Goal: Task Accomplishment & Management: Manage account settings

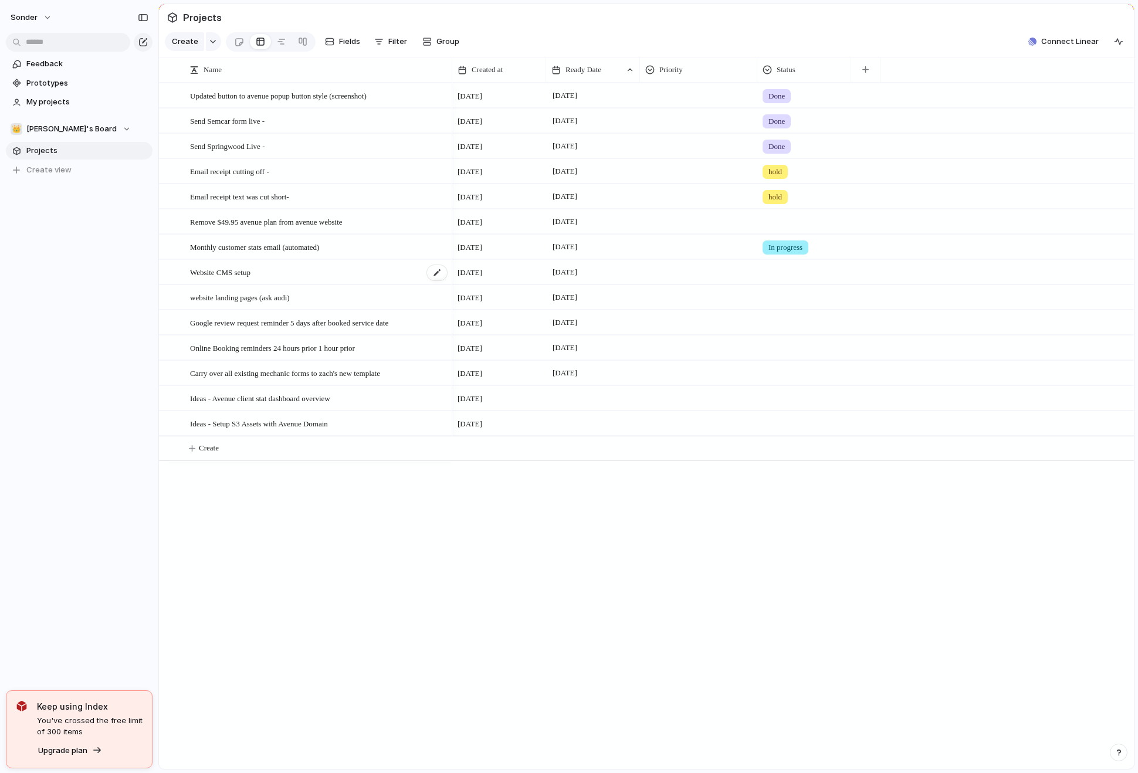
click at [396, 285] on div "Website CMS setup" at bounding box center [319, 273] width 258 height 24
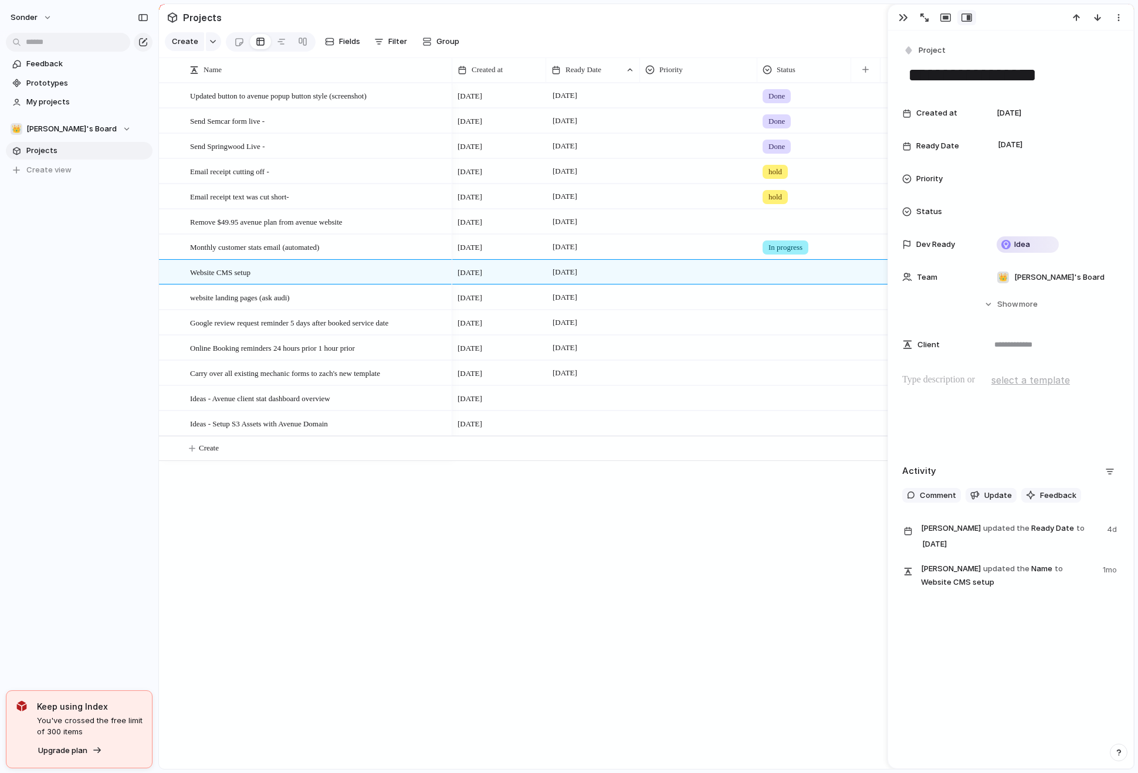
click at [732, 568] on div "[DATE] September Done [DATE] September Done [DATE] September Done [DATE] Septem…" at bounding box center [793, 426] width 682 height 687
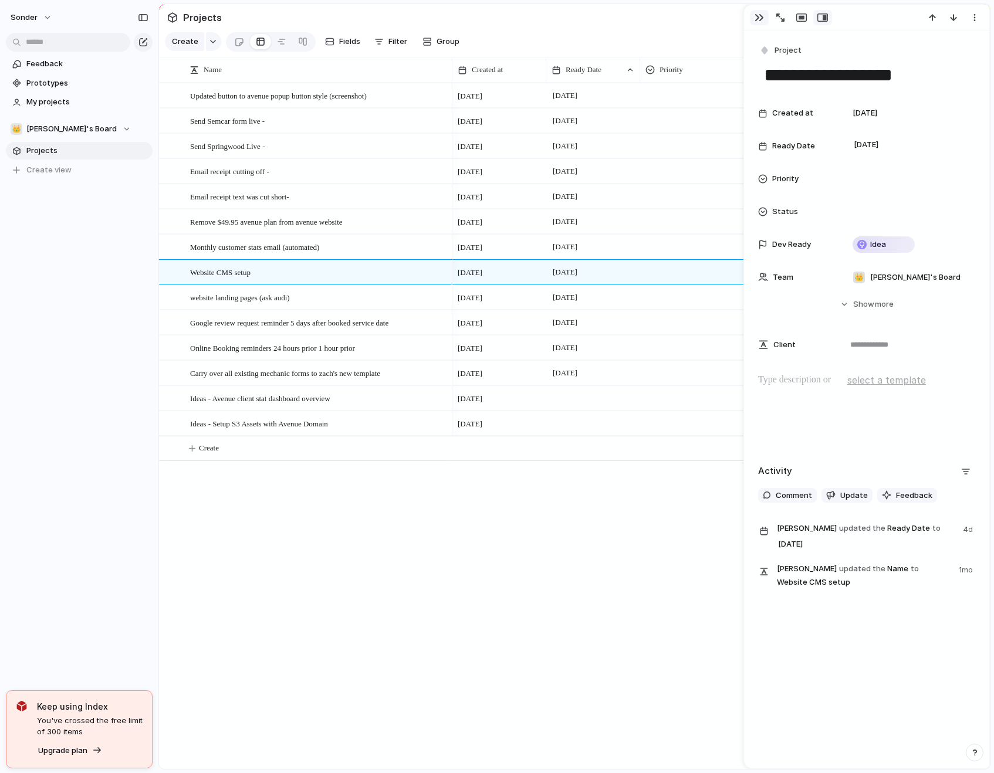
click at [763, 21] on button "button" at bounding box center [759, 17] width 19 height 15
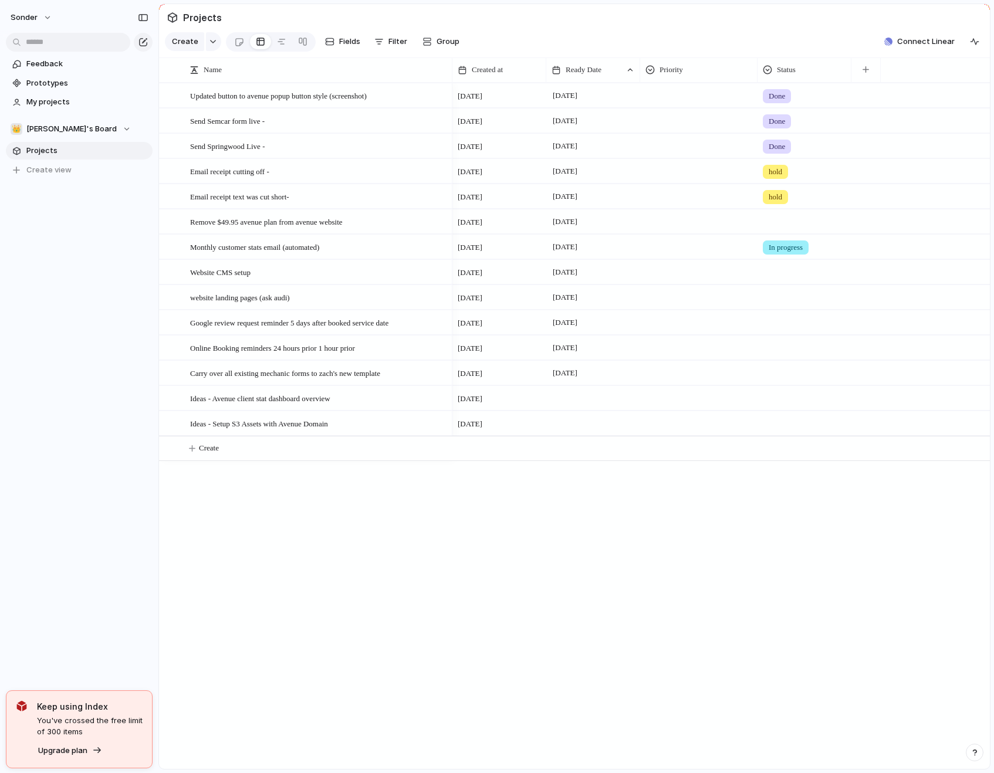
click at [785, 228] on div at bounding box center [804, 219] width 93 height 19
click at [610, 556] on div "Live Done In progress hold" at bounding box center [497, 386] width 994 height 773
click at [761, 31] on section "Projects" at bounding box center [574, 17] width 831 height 26
click at [784, 229] on div at bounding box center [804, 219] width 93 height 19
click at [794, 302] on div "Done" at bounding box center [780, 299] width 31 height 14
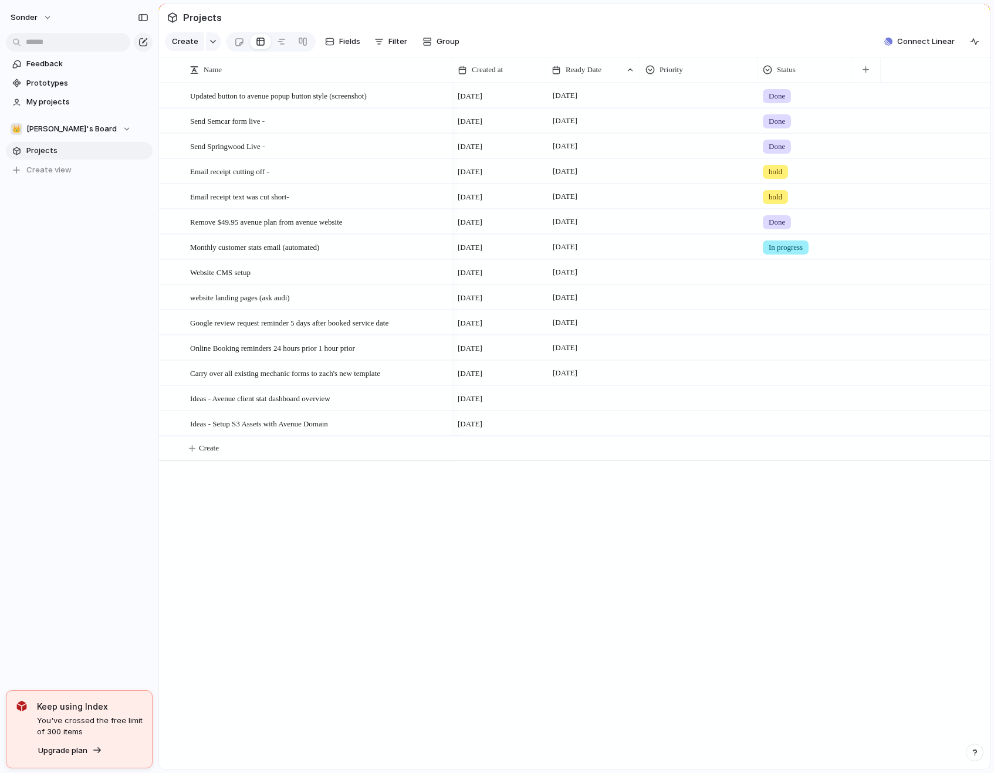
click at [787, 251] on span "In progress" at bounding box center [786, 248] width 34 height 12
click at [786, 254] on div "Live Done In progress hold No Status" at bounding box center [497, 386] width 994 height 773
click at [793, 280] on div at bounding box center [804, 270] width 93 height 19
click at [793, 285] on div "Live Done In progress hold" at bounding box center [497, 386] width 994 height 773
click at [790, 254] on span "In progress" at bounding box center [786, 248] width 34 height 12
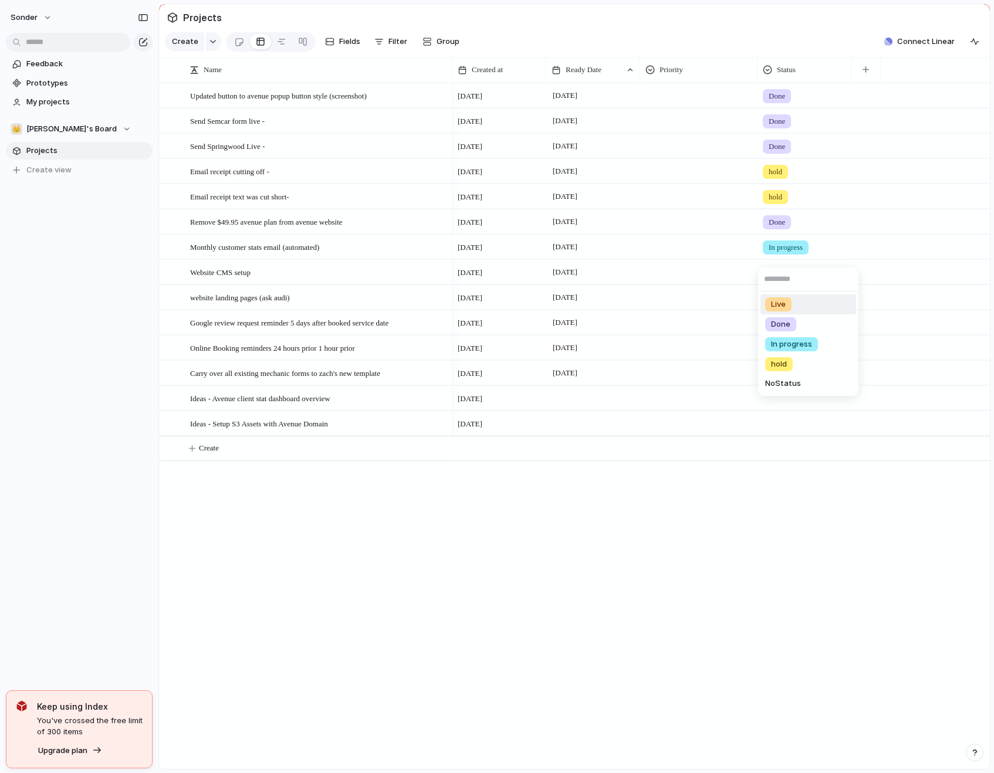
click at [692, 257] on div "Live Done In progress hold No Status" at bounding box center [497, 386] width 994 height 773
click at [846, 255] on div "In progress" at bounding box center [804, 244] width 93 height 19
click at [709, 257] on div "Live Done In progress hold No Status" at bounding box center [497, 386] width 994 height 773
click at [412, 257] on div "Monthly customer stats email (automated)" at bounding box center [319, 247] width 258 height 24
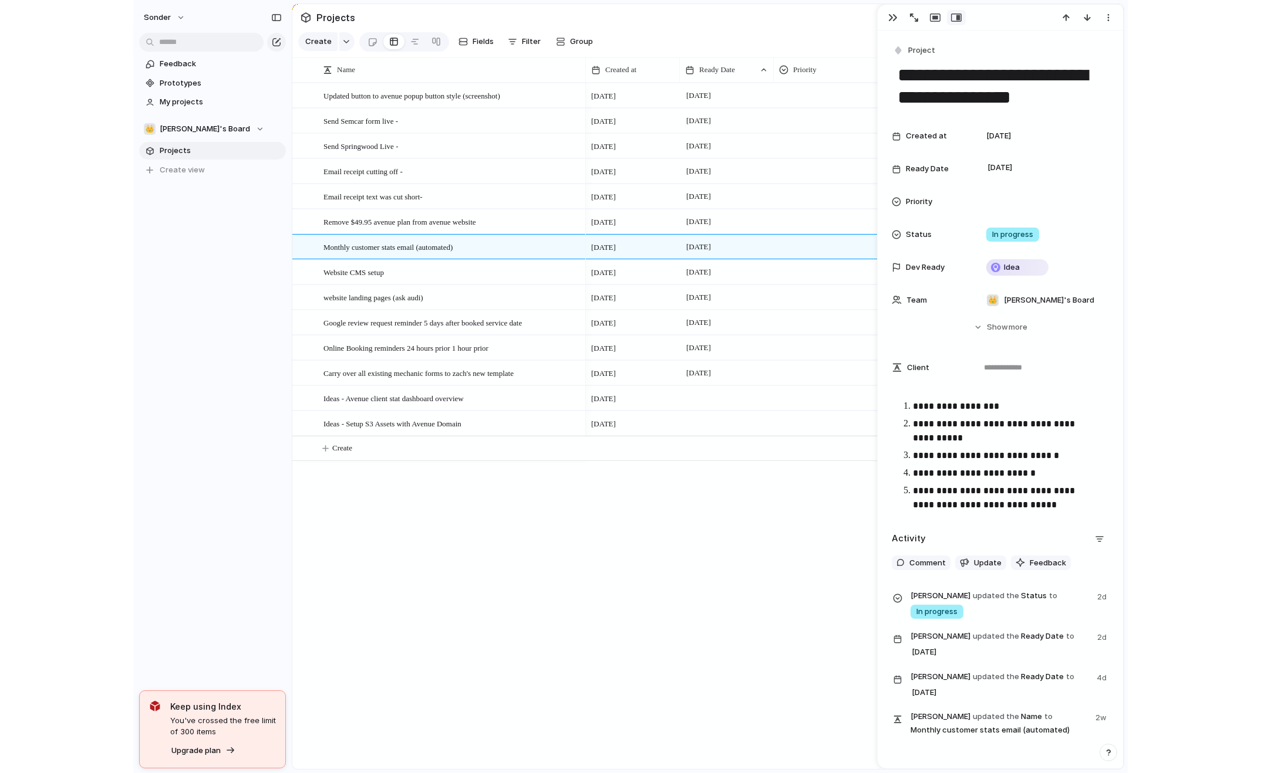
scroll to position [62, 0]
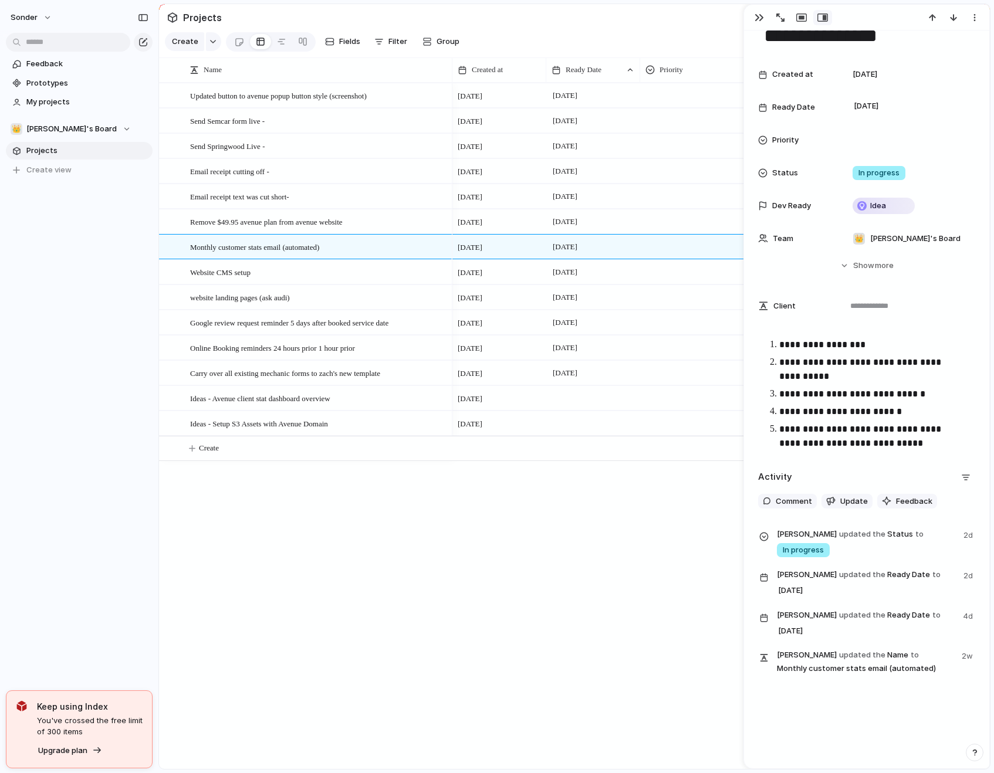
click at [846, 709] on div "**********" at bounding box center [866, 400] width 245 height 738
click at [933, 442] on p "**********" at bounding box center [872, 437] width 187 height 28
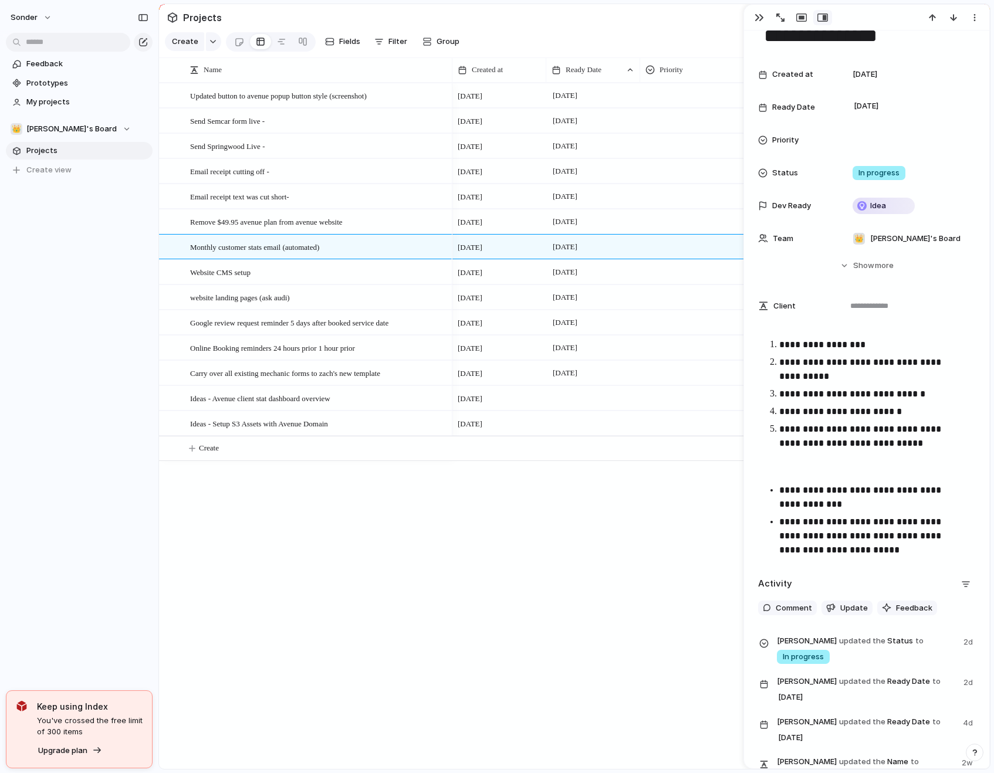
click at [621, 580] on div "[DATE] September Done [DATE] September Done [DATE] September Done [DATE] Septem…" at bounding box center [721, 426] width 538 height 687
click at [762, 22] on button "button" at bounding box center [759, 17] width 19 height 15
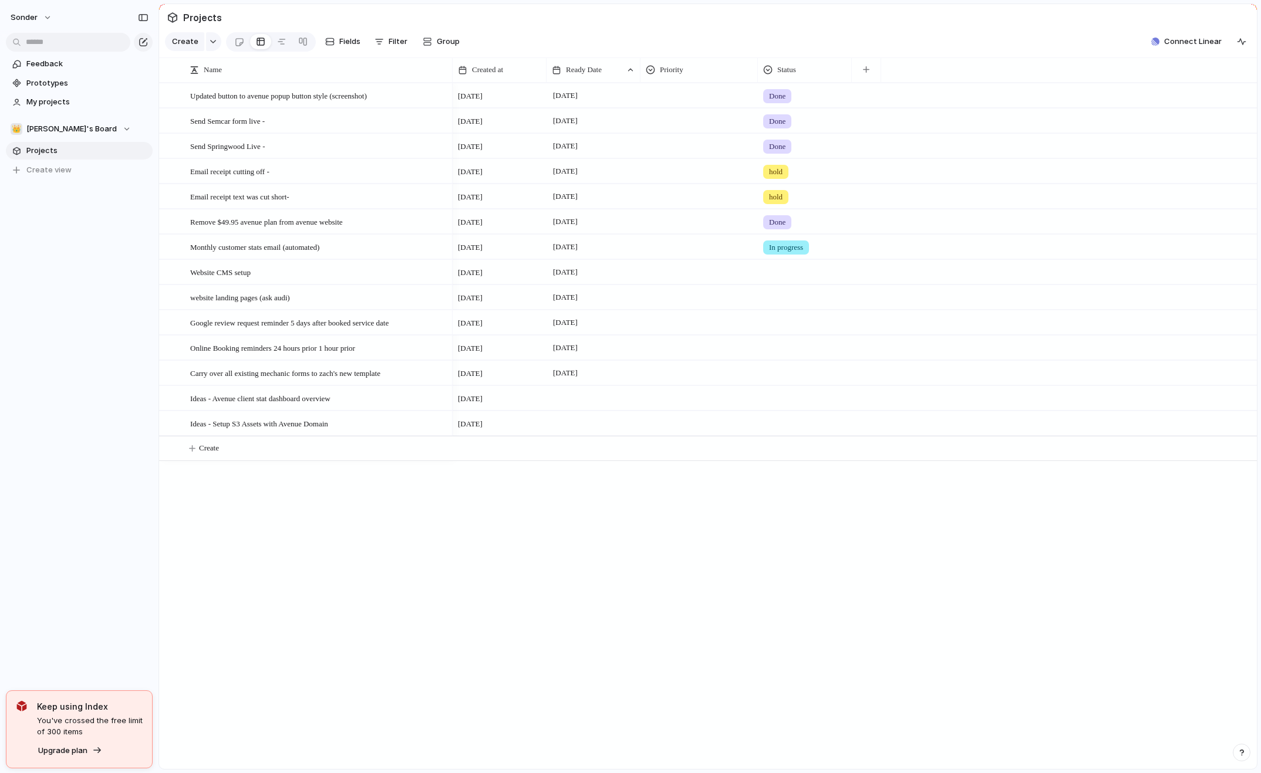
click at [737, 330] on div at bounding box center [699, 320] width 116 height 19
click at [709, 332] on div "Urgent Medium High Low" at bounding box center [630, 386] width 1261 height 773
click at [808, 330] on div at bounding box center [804, 320] width 93 height 19
click at [803, 335] on div "Live Done In progress hold" at bounding box center [630, 386] width 1261 height 773
click at [799, 356] on div at bounding box center [804, 345] width 93 height 19
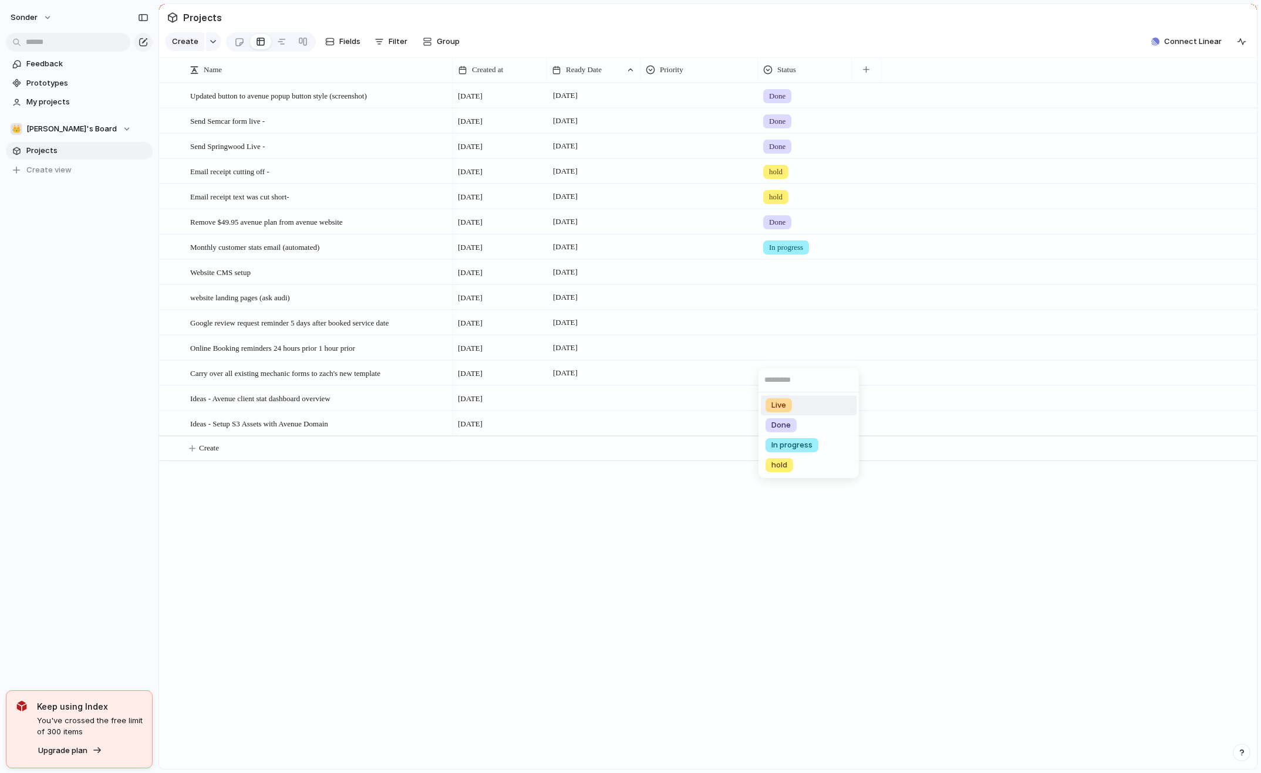
click at [799, 332] on div "Live Done In progress hold" at bounding box center [630, 386] width 1261 height 773
click at [793, 323] on div at bounding box center [804, 320] width 93 height 19
click at [797, 328] on div "Live Done In progress hold" at bounding box center [630, 386] width 1261 height 773
click at [788, 356] on div at bounding box center [804, 345] width 93 height 19
click at [789, 361] on div "Live Done In progress hold" at bounding box center [630, 386] width 1261 height 773
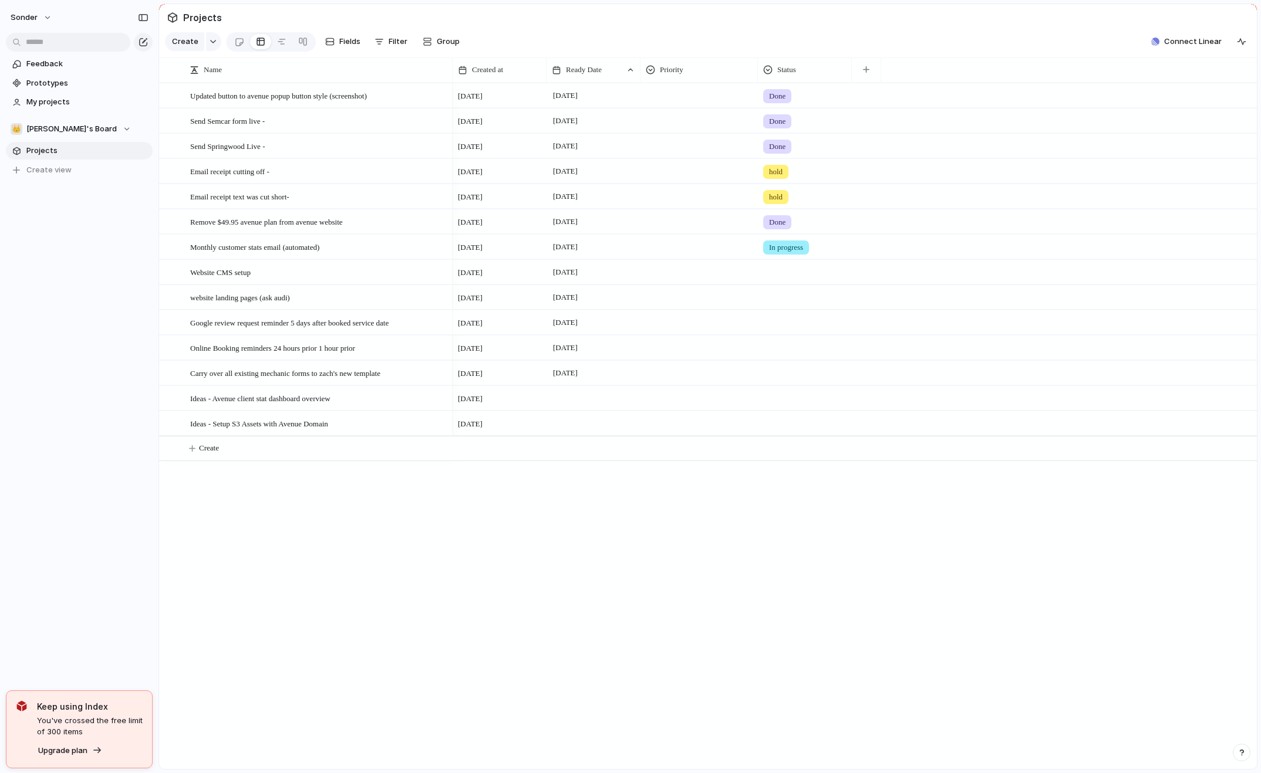
click at [786, 330] on div at bounding box center [804, 320] width 93 height 19
click at [786, 332] on div "Live Done In progress hold" at bounding box center [630, 386] width 1261 height 773
click at [782, 356] on div at bounding box center [804, 345] width 93 height 19
click at [782, 357] on div "Live Done In progress hold" at bounding box center [630, 386] width 1261 height 773
click at [783, 330] on div at bounding box center [804, 320] width 93 height 19
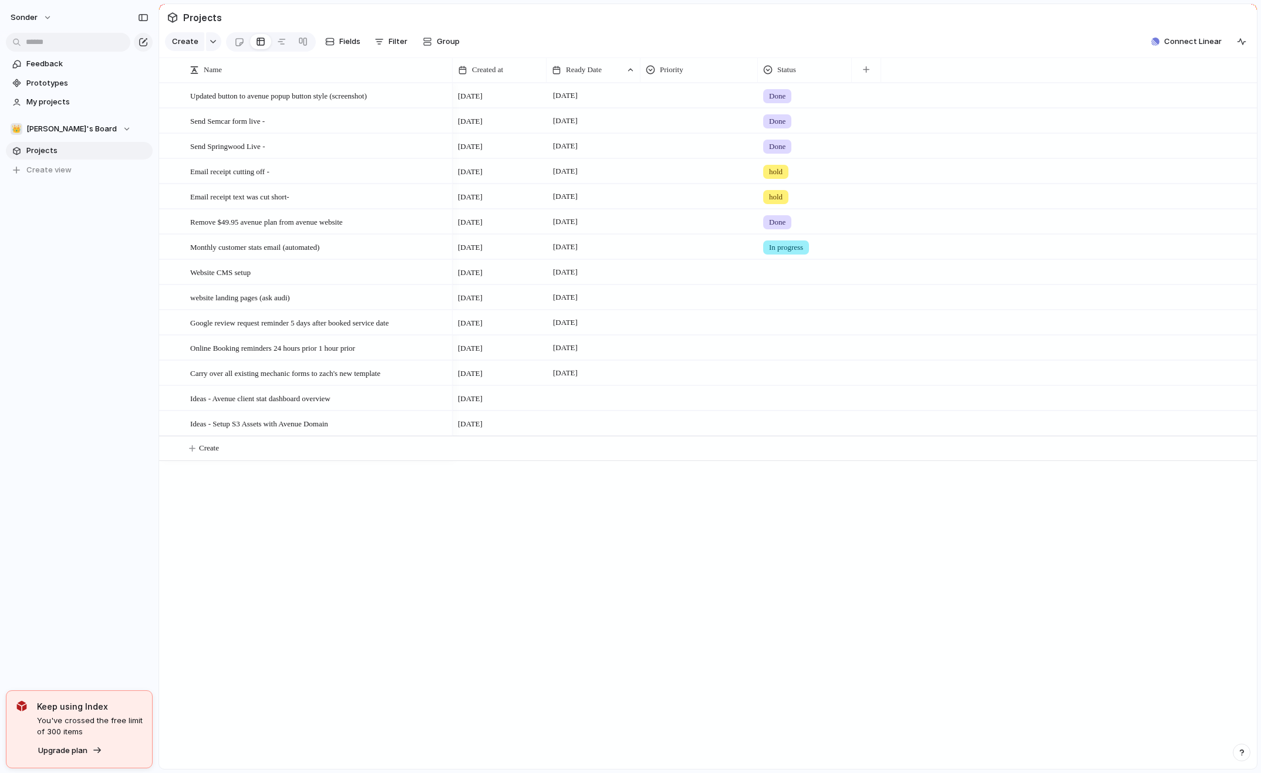
click at [783, 335] on div "Live Done In progress hold" at bounding box center [630, 386] width 1261 height 773
click at [776, 356] on div at bounding box center [804, 345] width 93 height 19
click at [776, 356] on div "Live Done In progress hold" at bounding box center [630, 386] width 1261 height 773
click at [782, 327] on div at bounding box center [804, 320] width 93 height 19
click at [789, 329] on div "Live Done In progress hold" at bounding box center [630, 386] width 1261 height 773
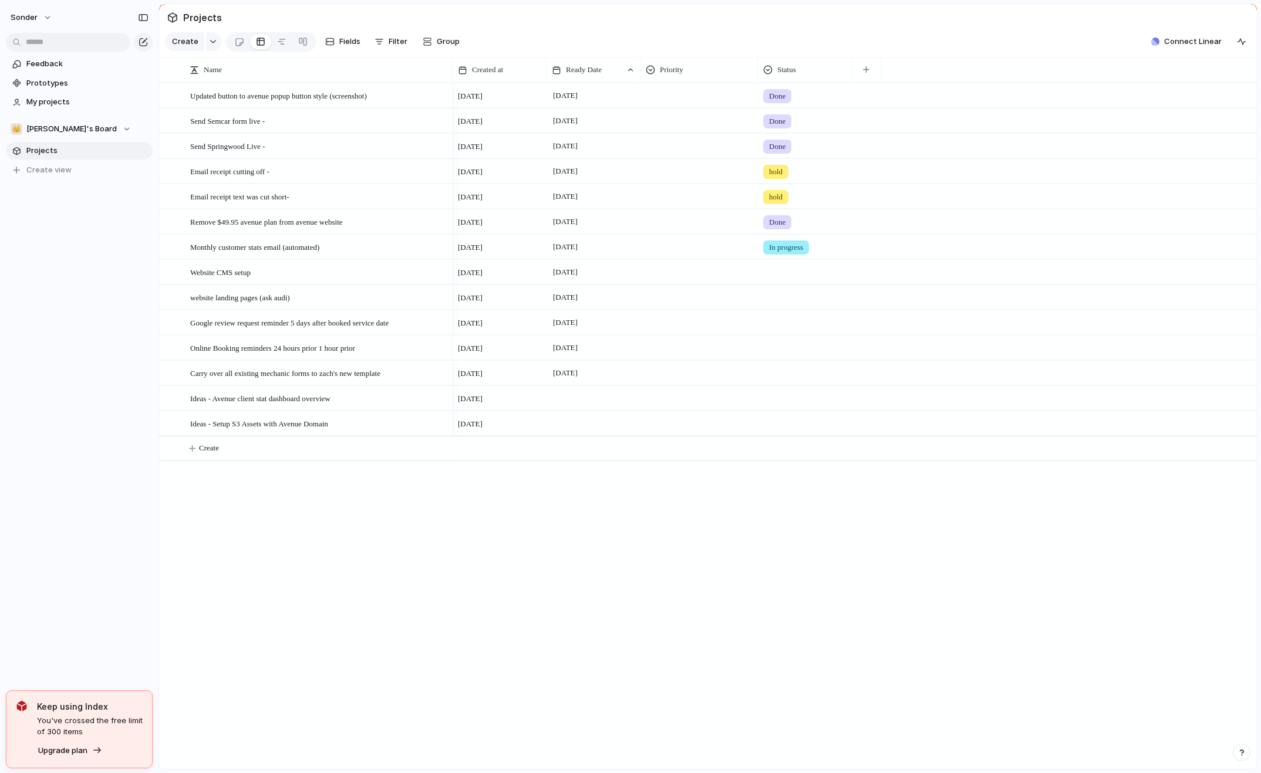
click at [790, 360] on div at bounding box center [805, 348] width 94 height 24
click at [790, 358] on div "Live Done In progress hold" at bounding box center [630, 386] width 1261 height 773
click at [789, 381] on div at bounding box center [804, 370] width 93 height 19
click at [789, 385] on div "Live Done In progress hold" at bounding box center [630, 386] width 1261 height 773
click at [789, 381] on div at bounding box center [804, 370] width 93 height 19
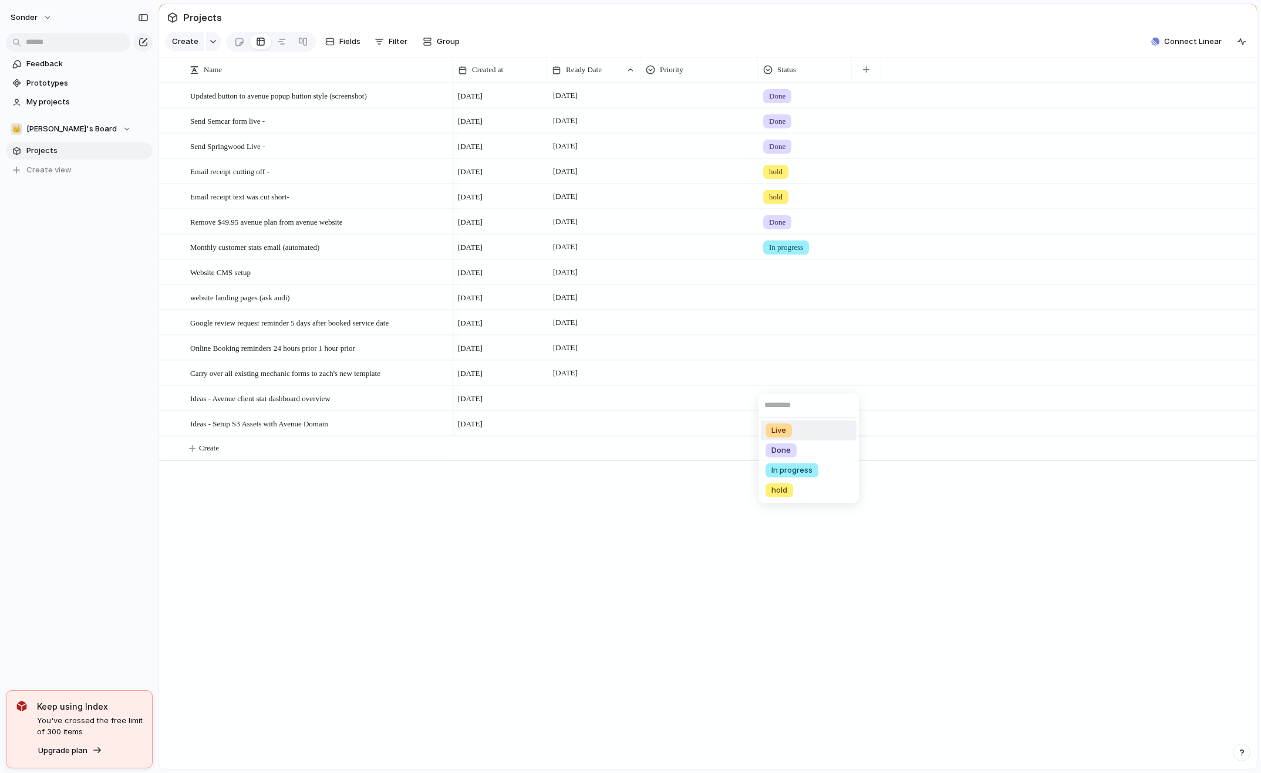
click at [789, 385] on div "Live Done In progress hold" at bounding box center [630, 386] width 1261 height 773
